Goal: Transaction & Acquisition: Purchase product/service

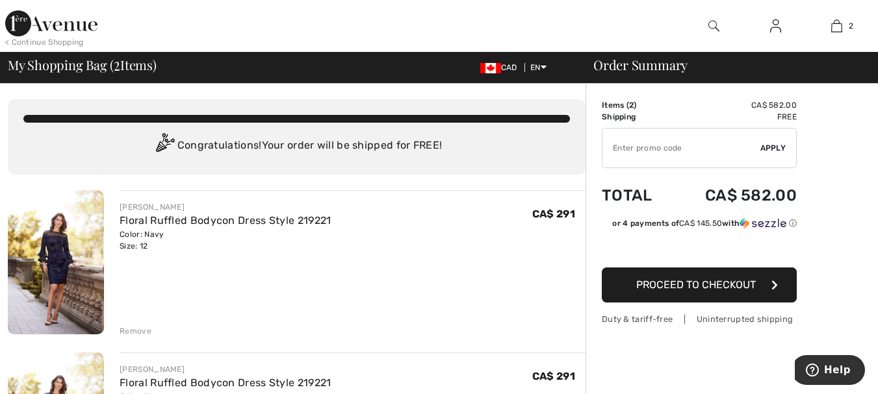
click at [131, 332] on div "Remove" at bounding box center [136, 331] width 32 height 12
